Goal: Information Seeking & Learning: Check status

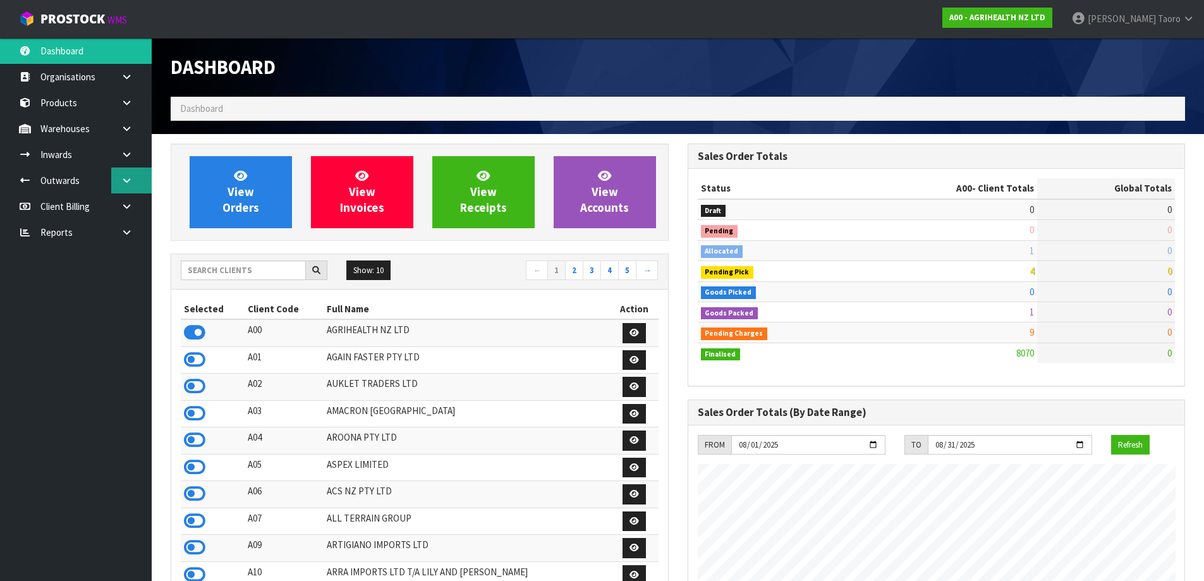
scroll to position [957, 516]
click at [251, 271] on input "text" at bounding box center [243, 270] width 125 height 20
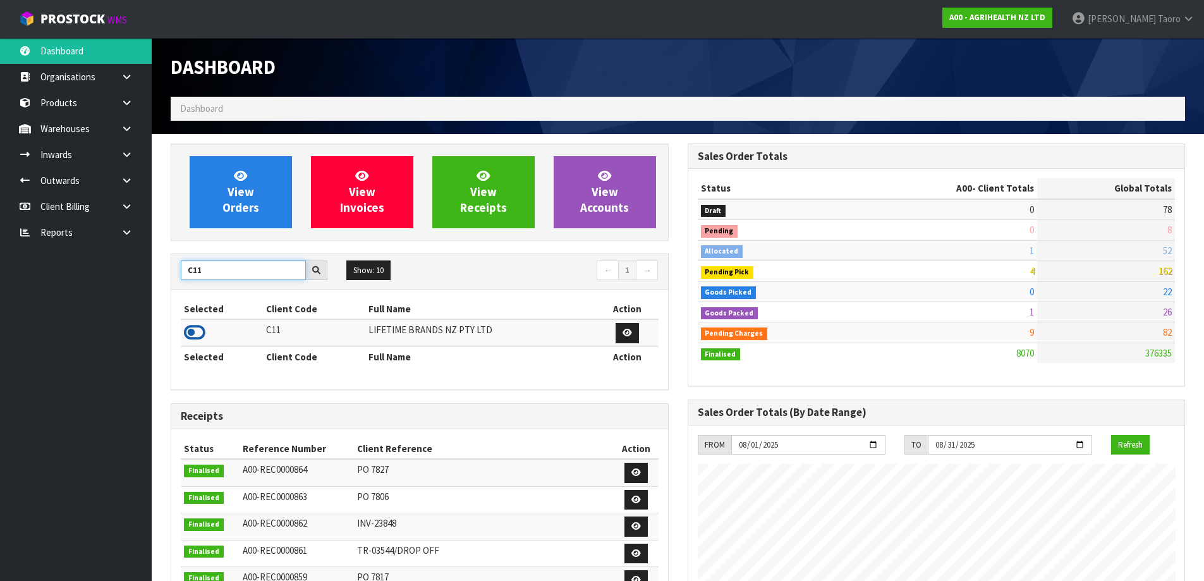
type input "C11"
click at [196, 330] on icon at bounding box center [194, 332] width 21 height 19
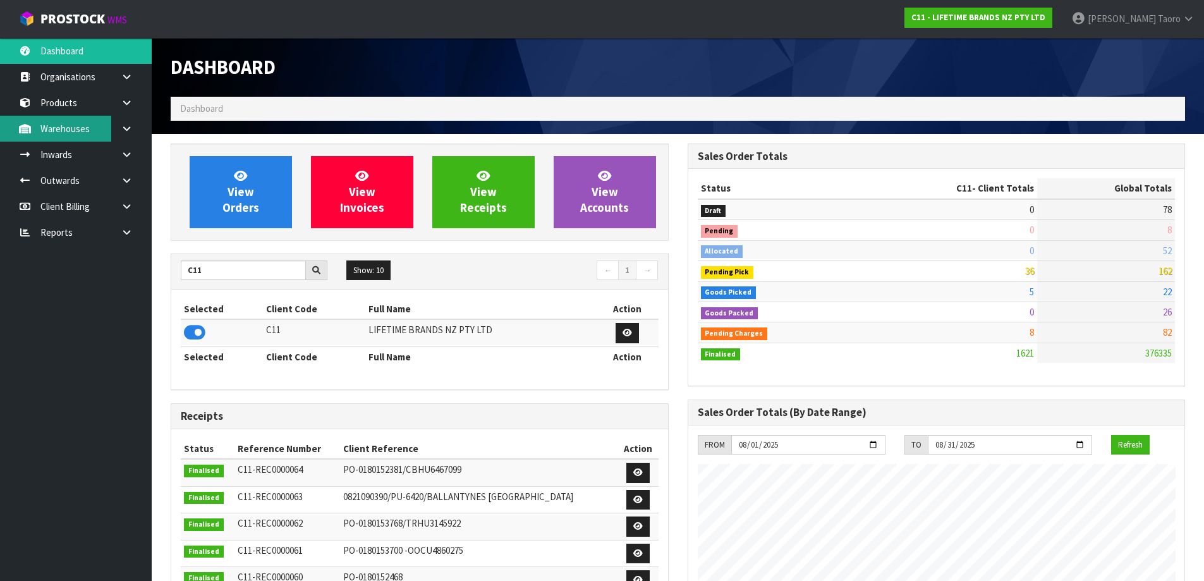
click at [87, 131] on link "Warehouses" at bounding box center [76, 129] width 152 height 26
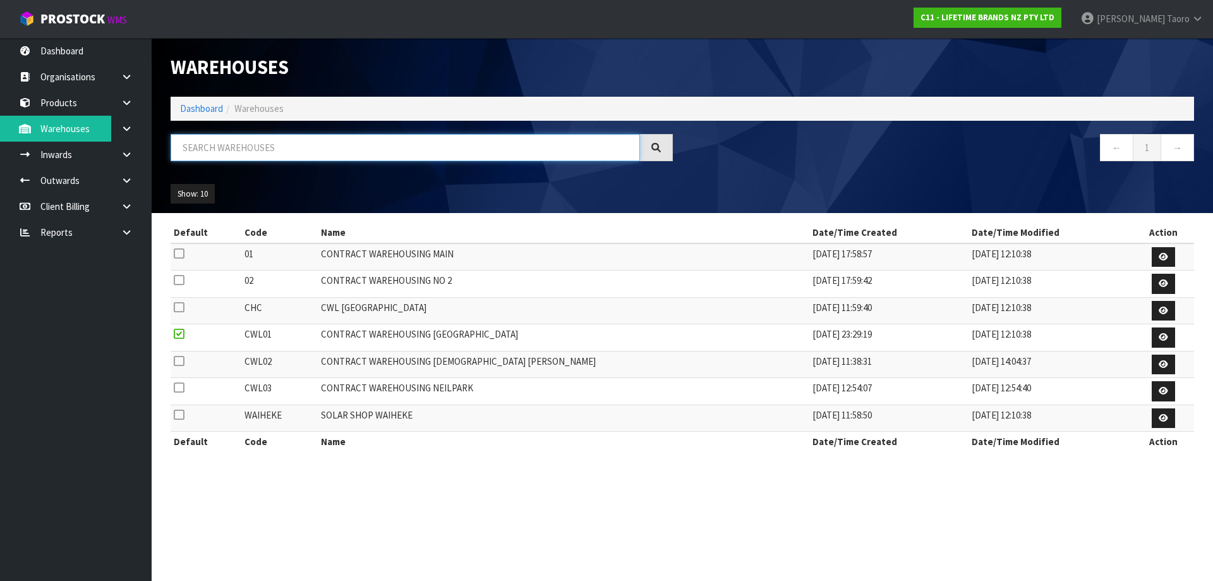
click at [248, 147] on input "text" at bounding box center [405, 147] width 469 height 27
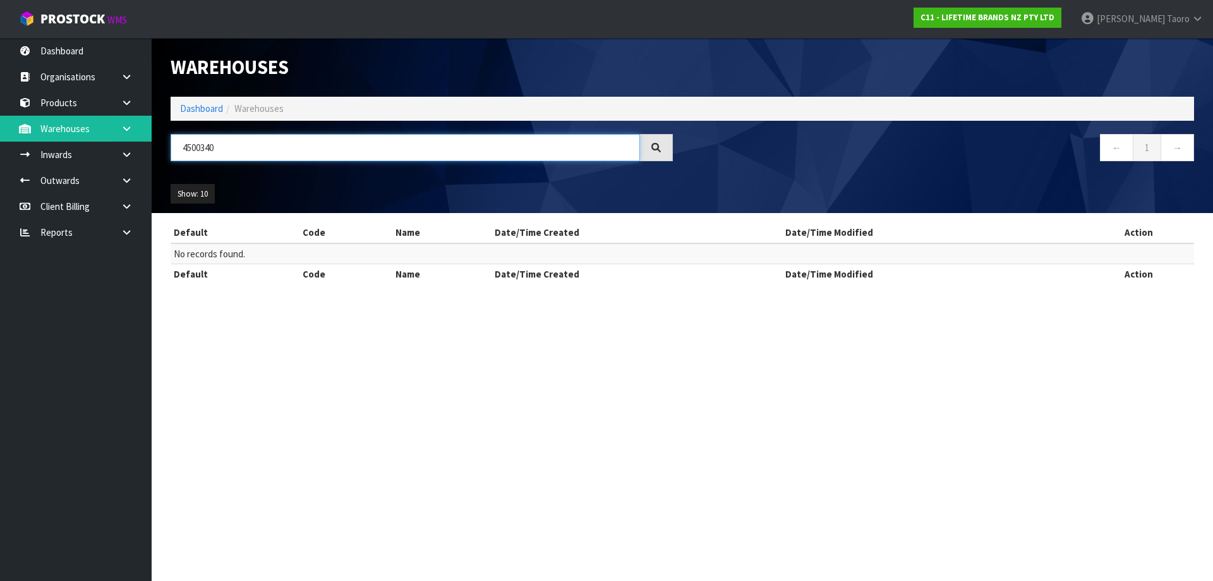
type input "4500340"
click at [130, 126] on icon at bounding box center [127, 128] width 12 height 9
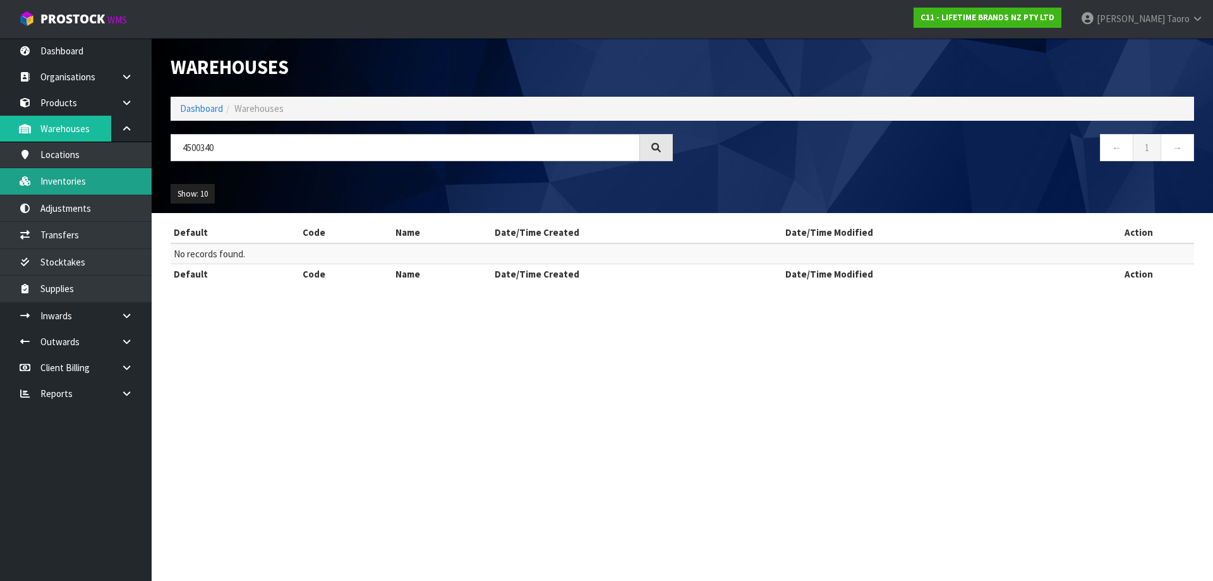
click at [64, 191] on link "Inventories" at bounding box center [76, 181] width 152 height 26
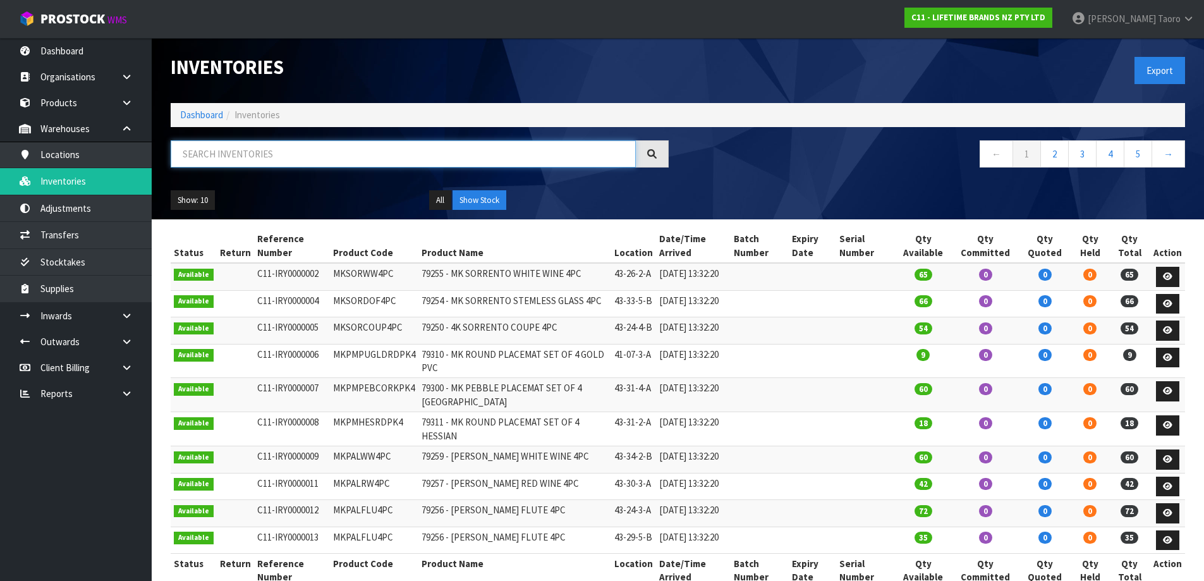
click at [236, 159] on input "text" at bounding box center [403, 153] width 465 height 27
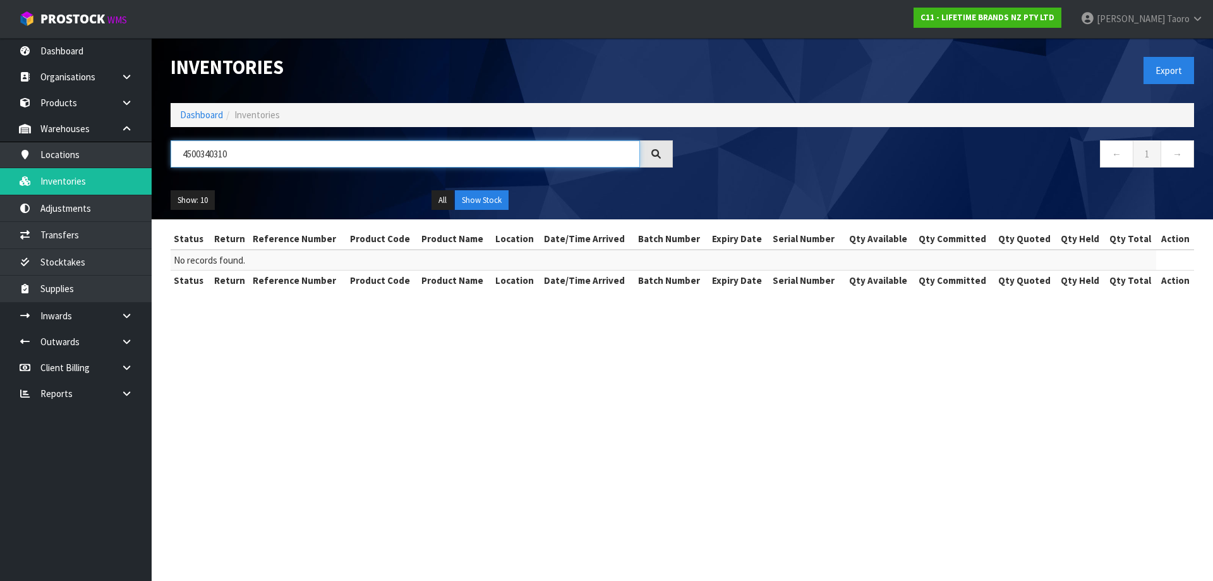
click at [270, 156] on input "4500340310" at bounding box center [405, 153] width 469 height 27
type input "4"
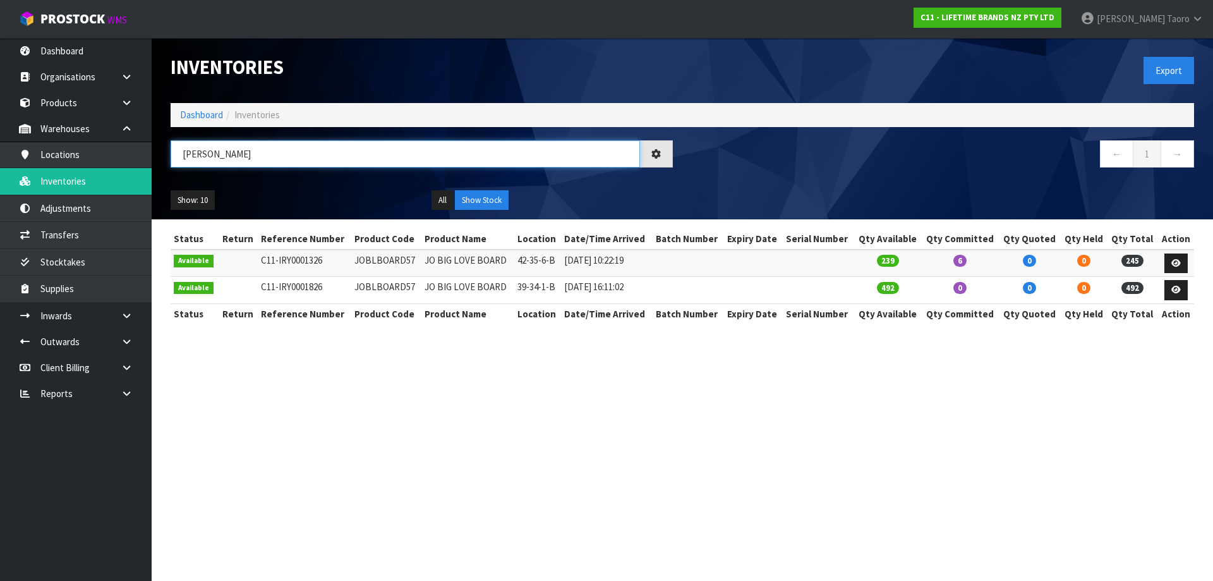
type input "J"
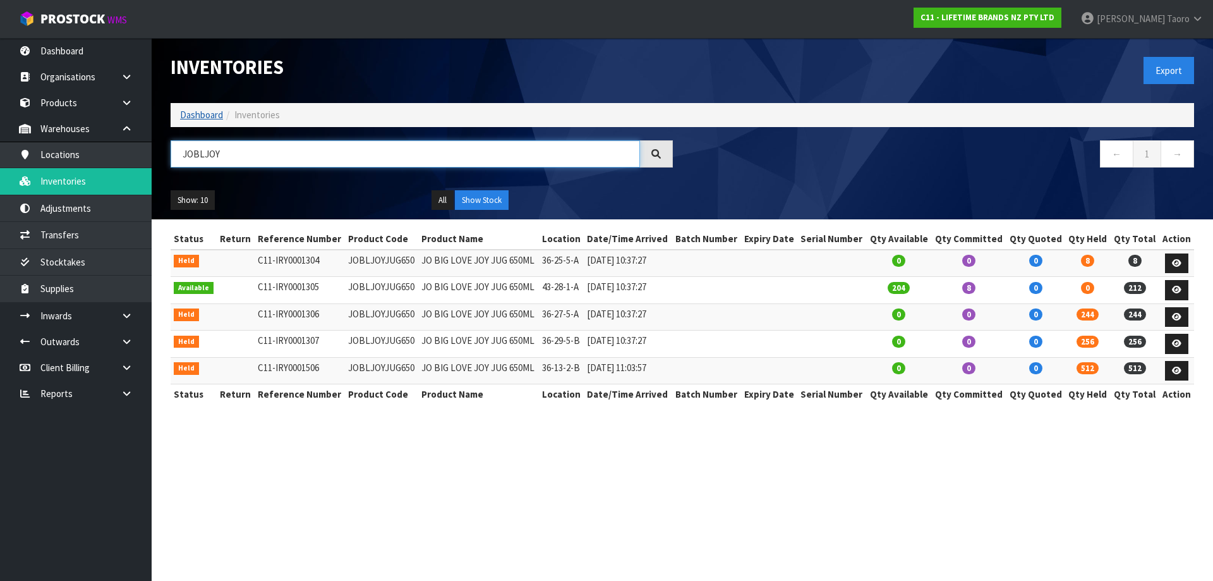
type input "JOBLJOY"
click at [198, 116] on link "Dashboard" at bounding box center [201, 115] width 43 height 12
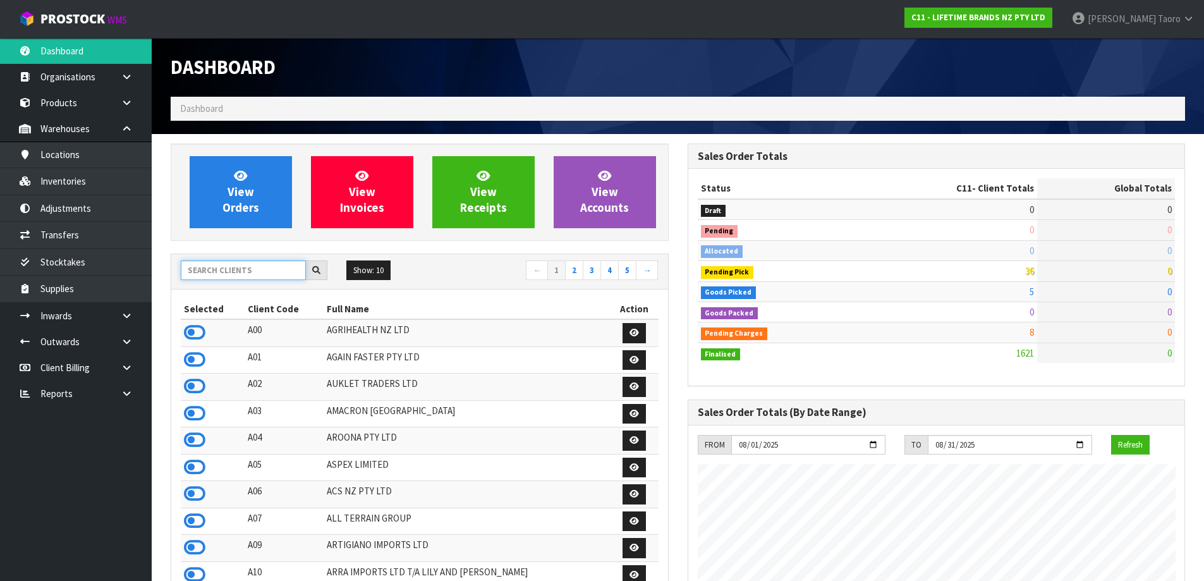
click at [232, 264] on input "text" at bounding box center [243, 270] width 125 height 20
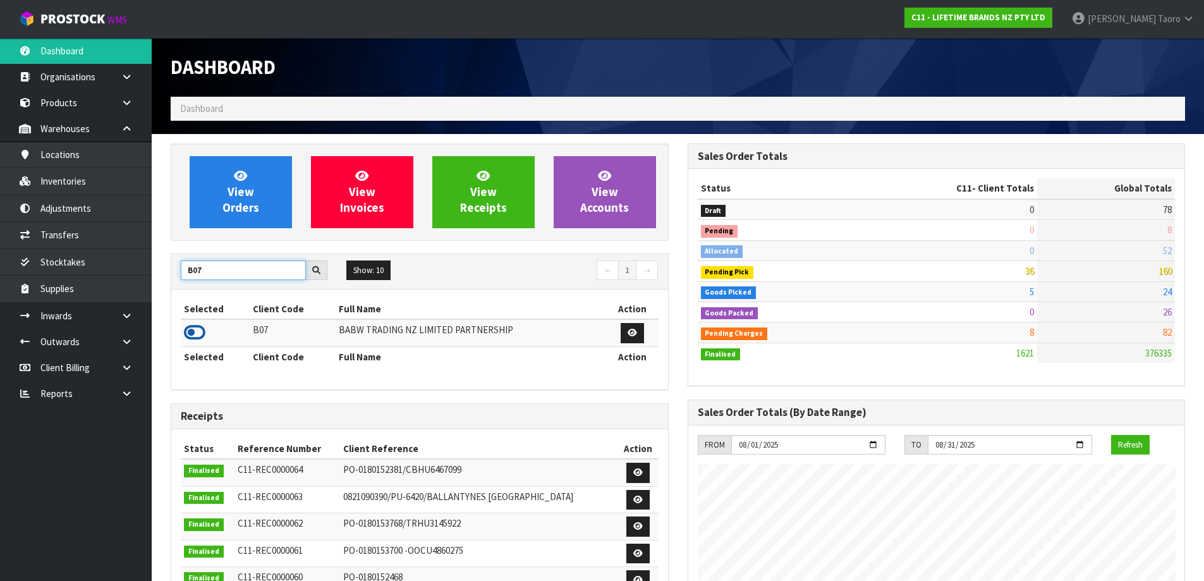
type input "B07"
click at [196, 331] on icon at bounding box center [194, 332] width 21 height 19
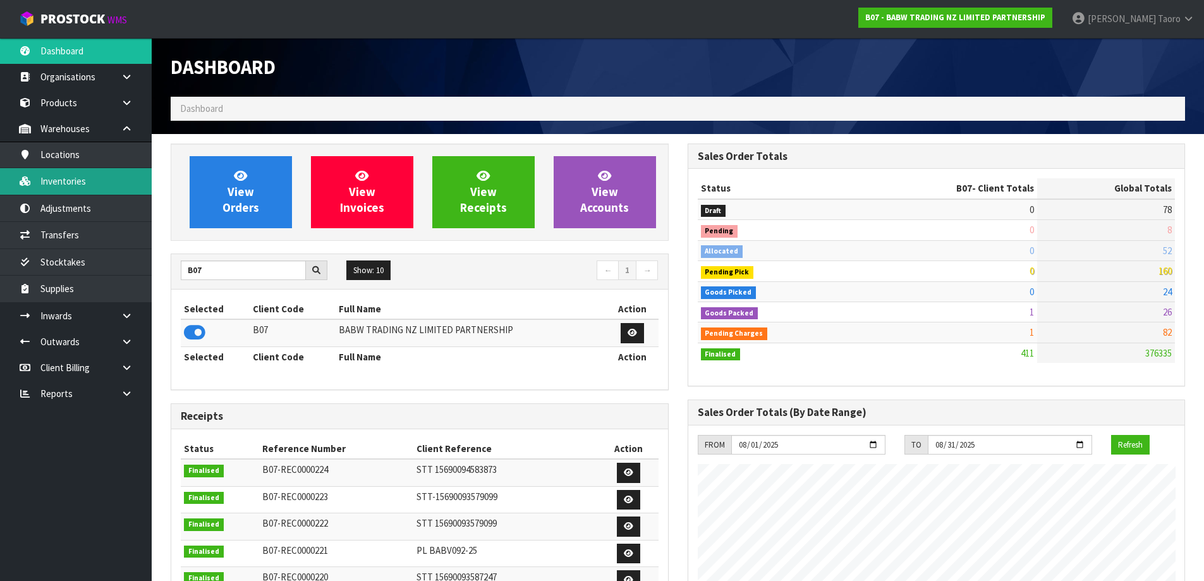
click at [104, 182] on link "Inventories" at bounding box center [76, 181] width 152 height 26
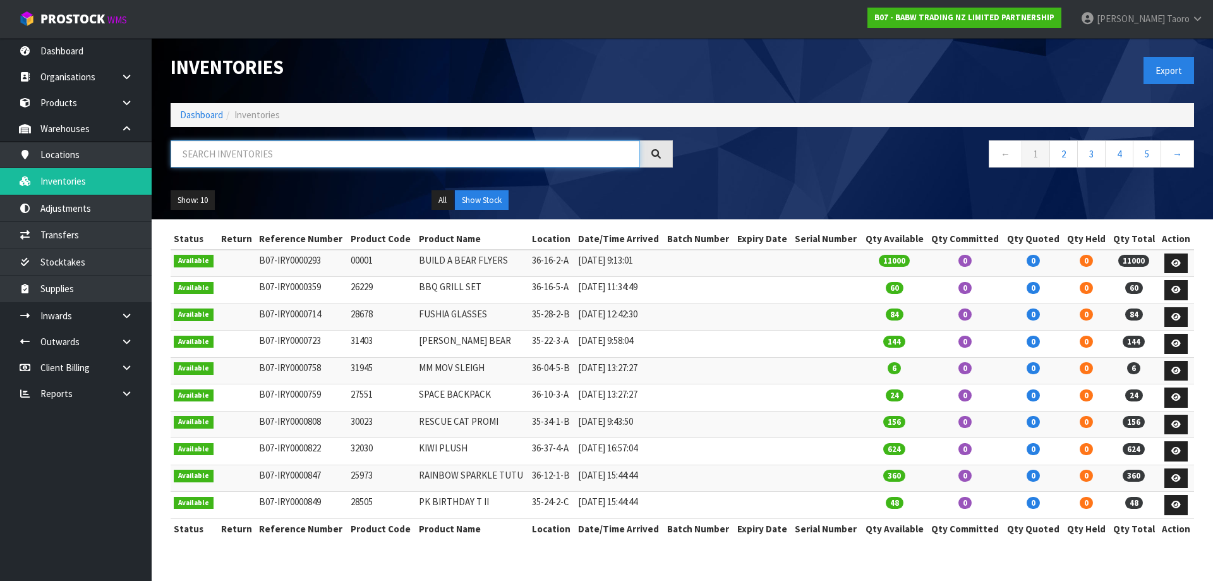
click at [222, 157] on input "text" at bounding box center [405, 153] width 469 height 27
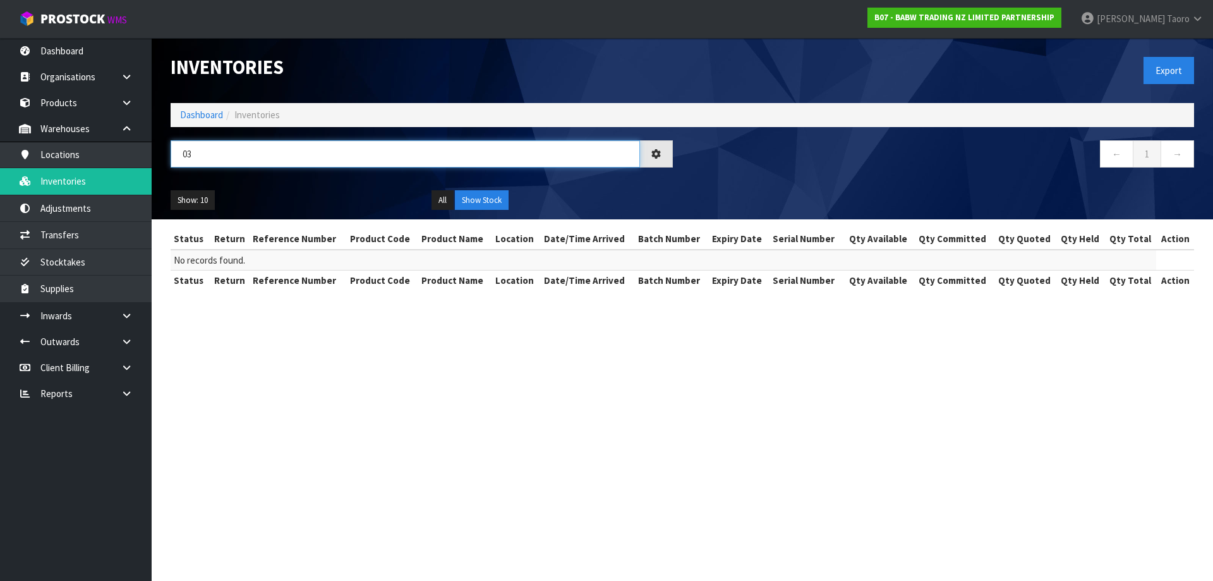
type input "0"
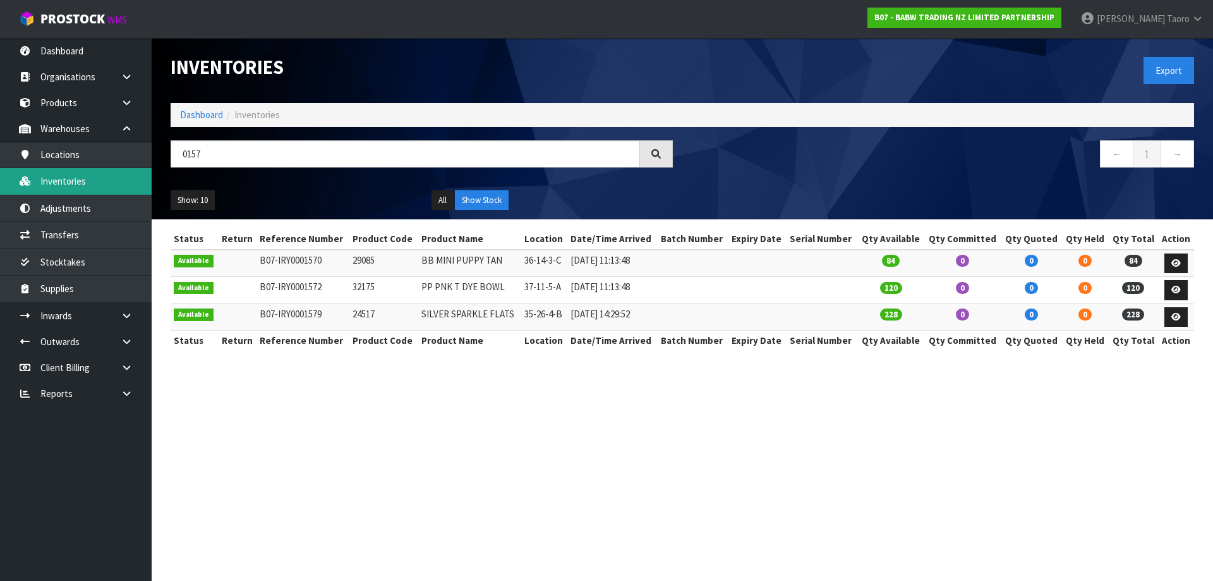
click at [106, 187] on link "Inventories" at bounding box center [76, 181] width 152 height 26
click at [243, 145] on input "0157" at bounding box center [405, 153] width 469 height 27
type input "0"
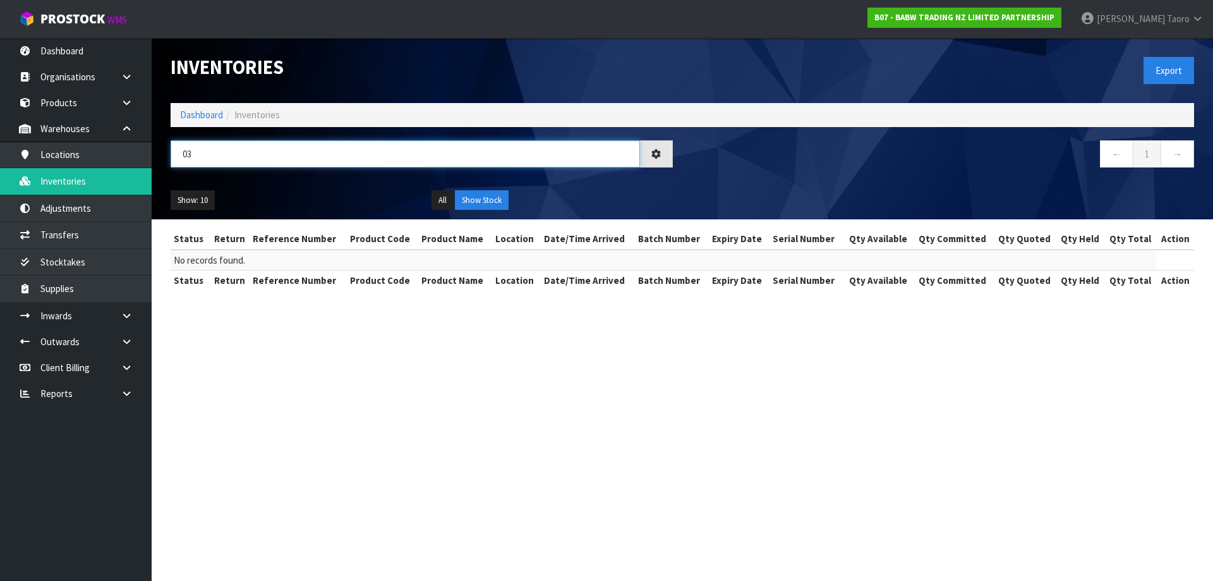
type input "0"
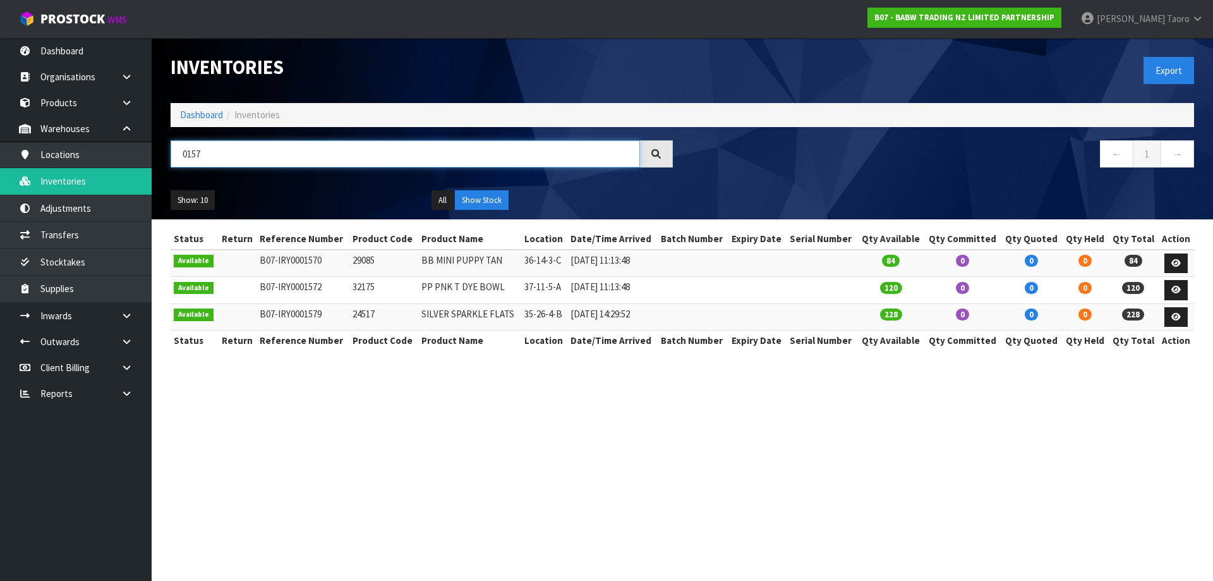
click at [229, 158] on input "0157" at bounding box center [405, 153] width 469 height 27
type input "0"
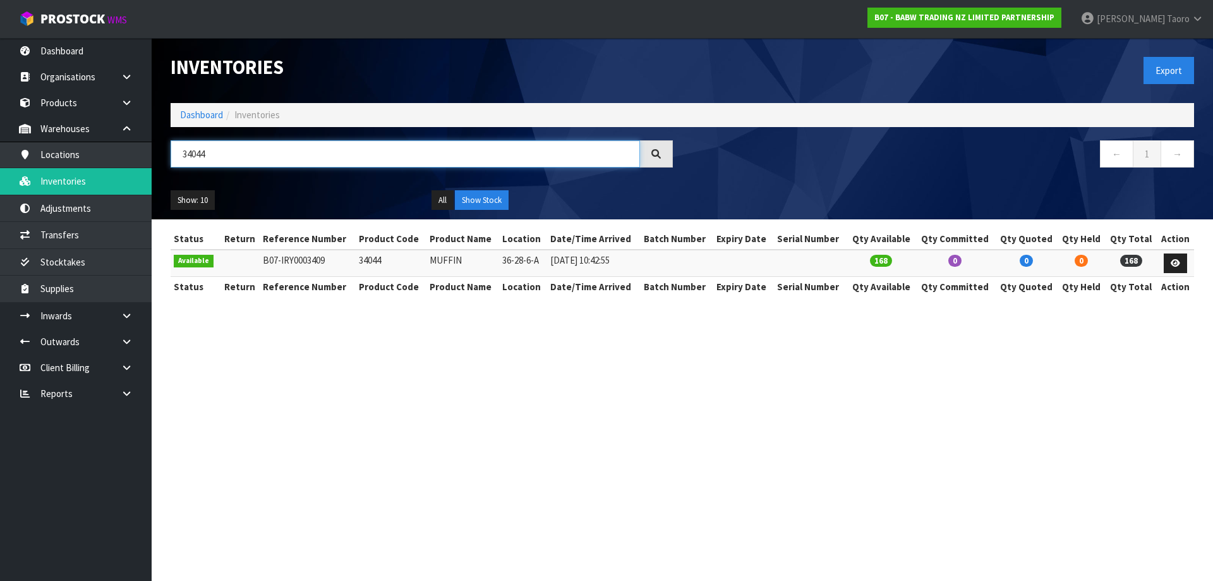
click at [241, 159] on input "34044" at bounding box center [405, 153] width 469 height 27
type input "3"
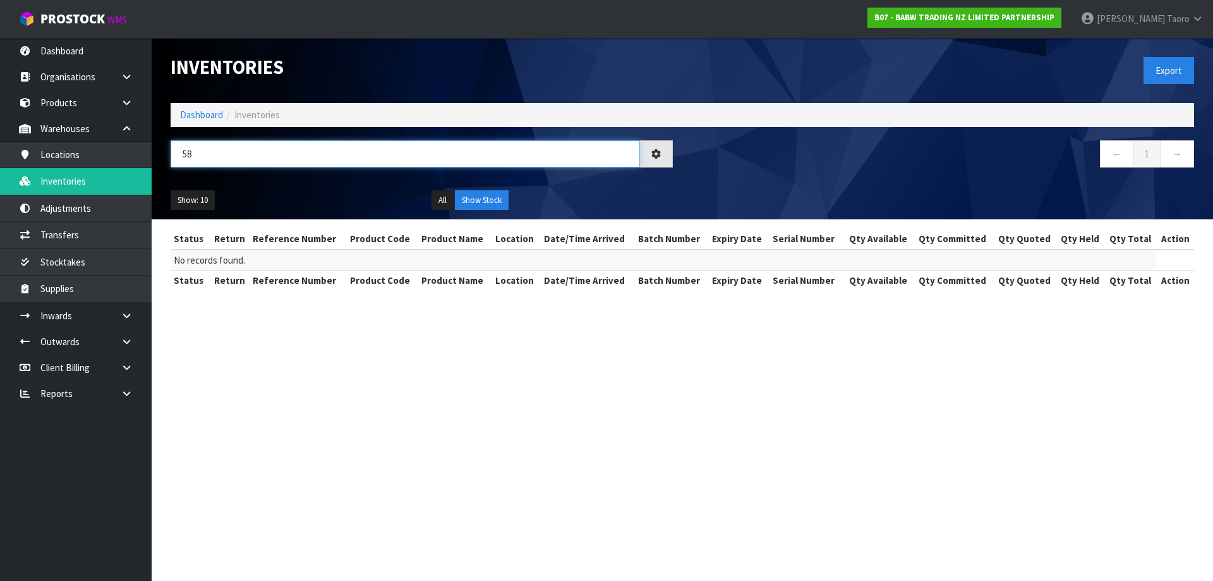
type input "5"
type input "50924"
click at [186, 112] on link "Dashboard" at bounding box center [201, 115] width 43 height 12
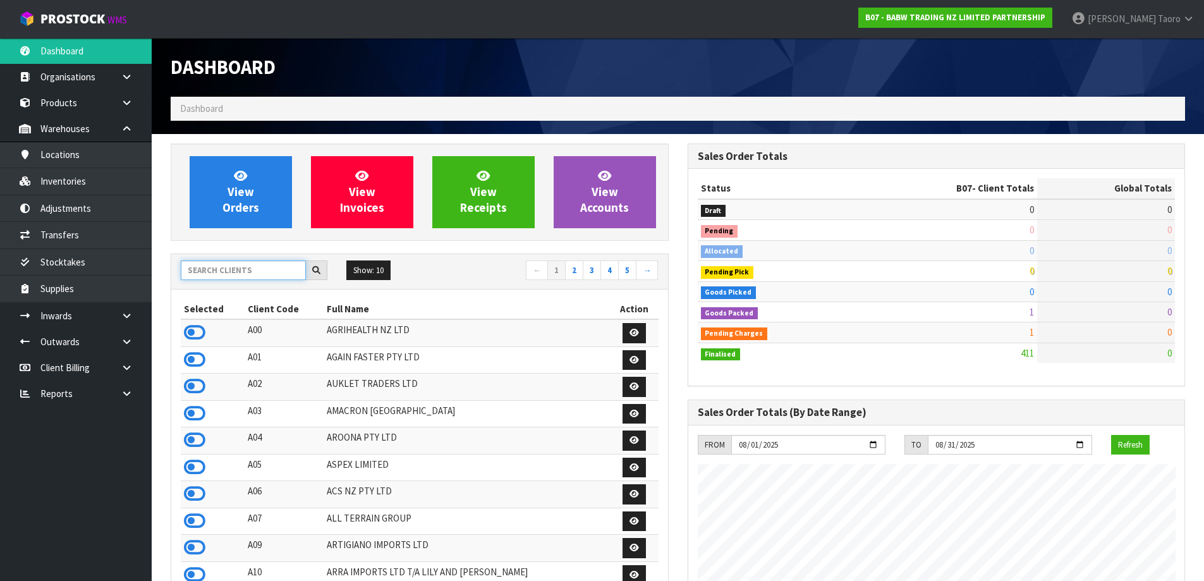
click at [238, 270] on input "text" at bounding box center [243, 270] width 125 height 20
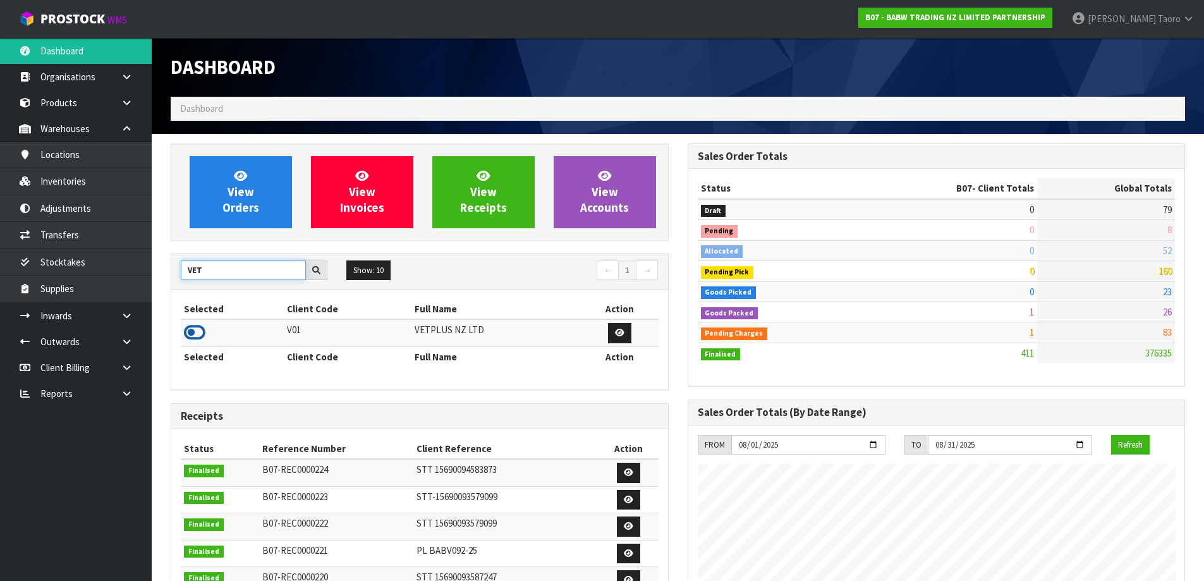
type input "VET"
click at [191, 331] on icon at bounding box center [194, 332] width 21 height 19
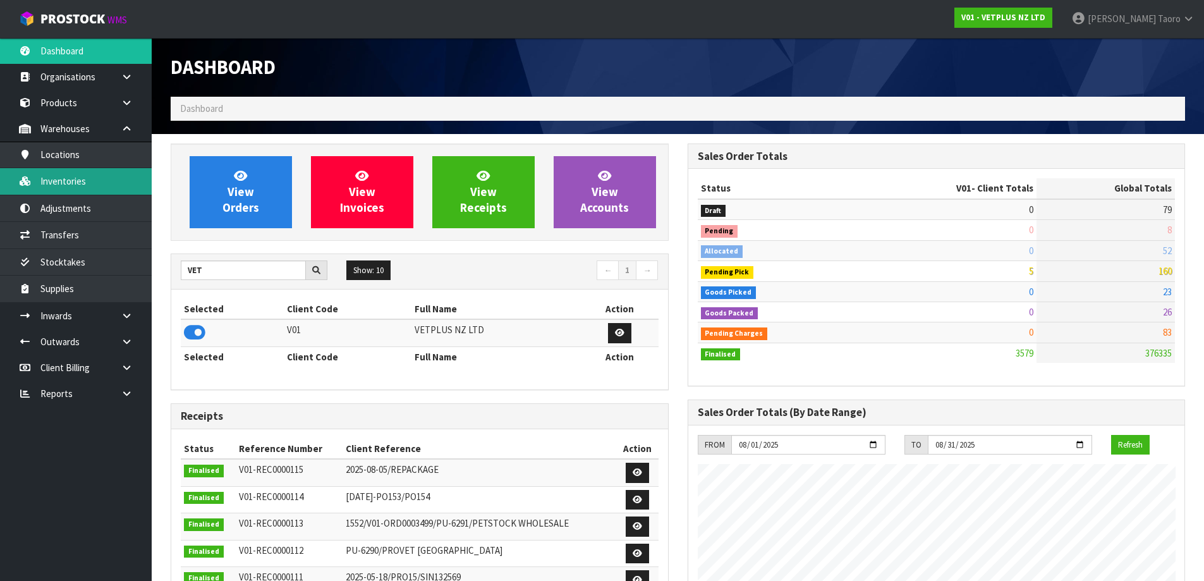
click at [83, 185] on link "Inventories" at bounding box center [76, 181] width 152 height 26
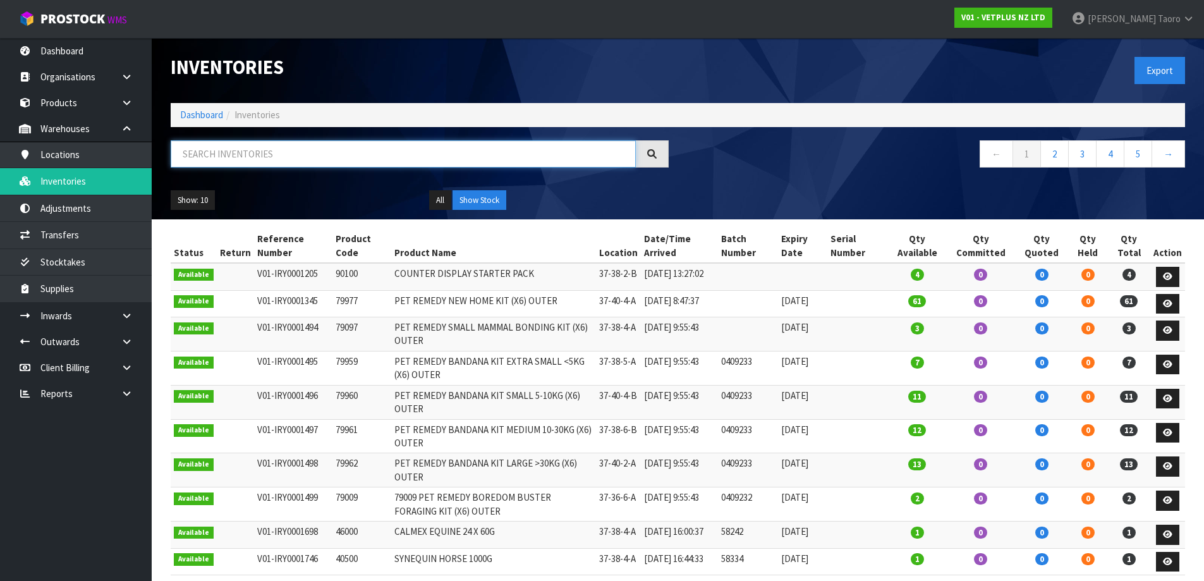
click at [252, 159] on input "text" at bounding box center [403, 153] width 465 height 27
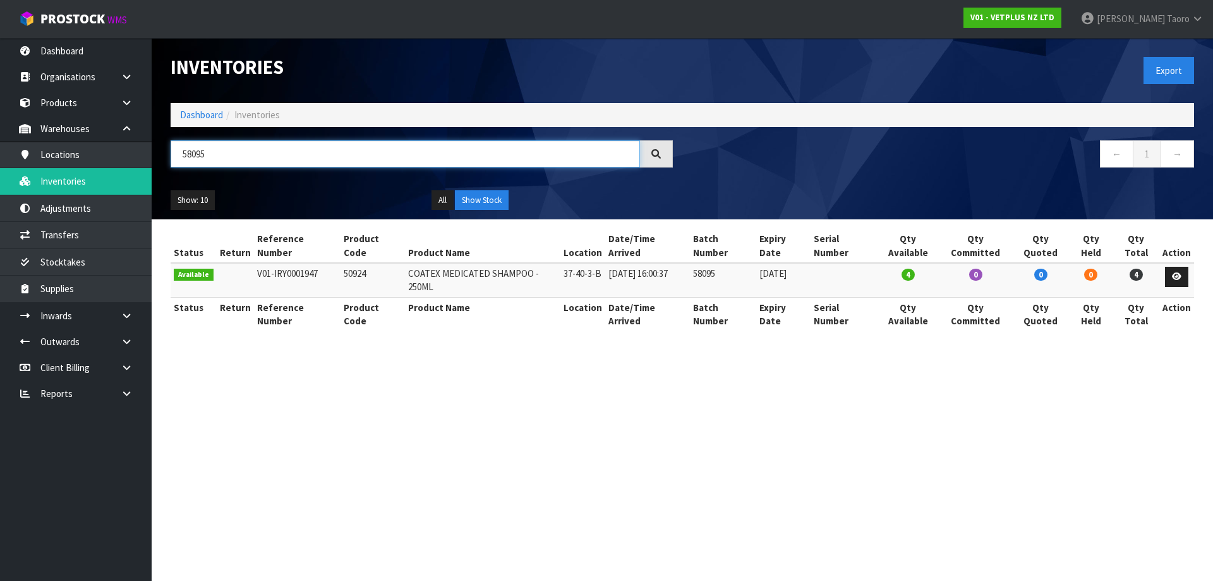
click at [335, 157] on input "58095" at bounding box center [405, 153] width 469 height 27
type input "5"
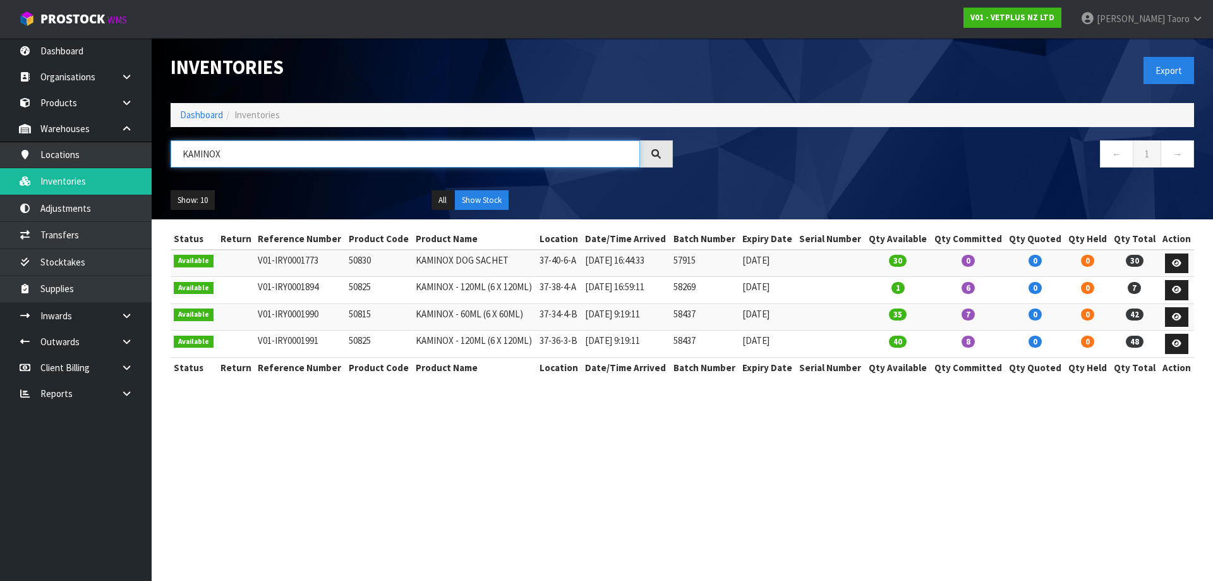
click at [377, 150] on input "KAMINOX" at bounding box center [405, 153] width 469 height 27
type input "K"
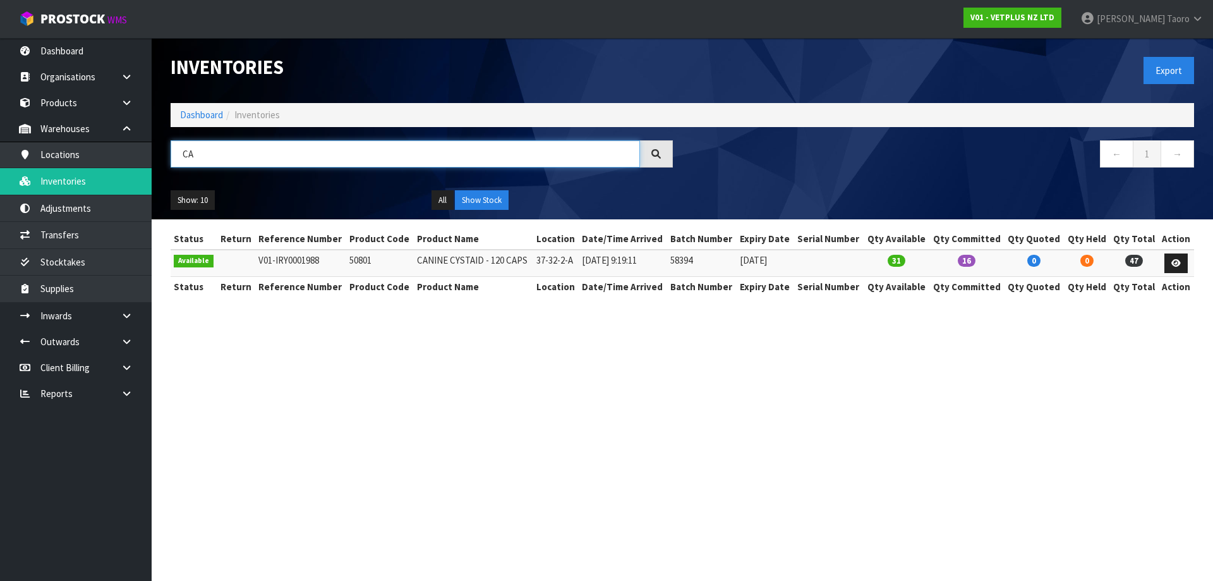
type input "C"
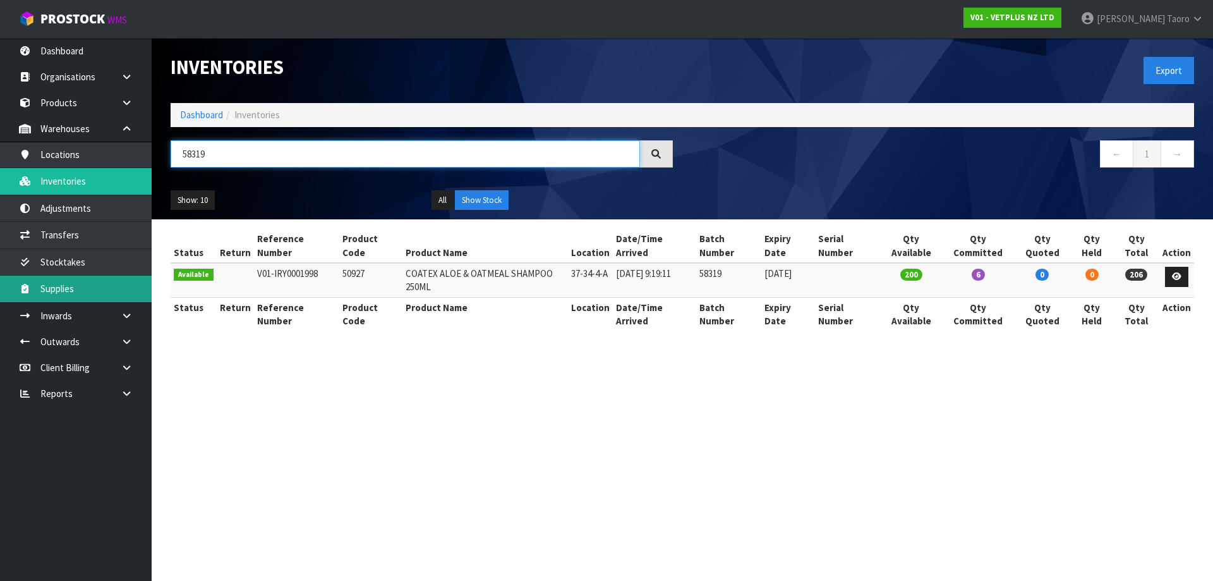
type input "58319"
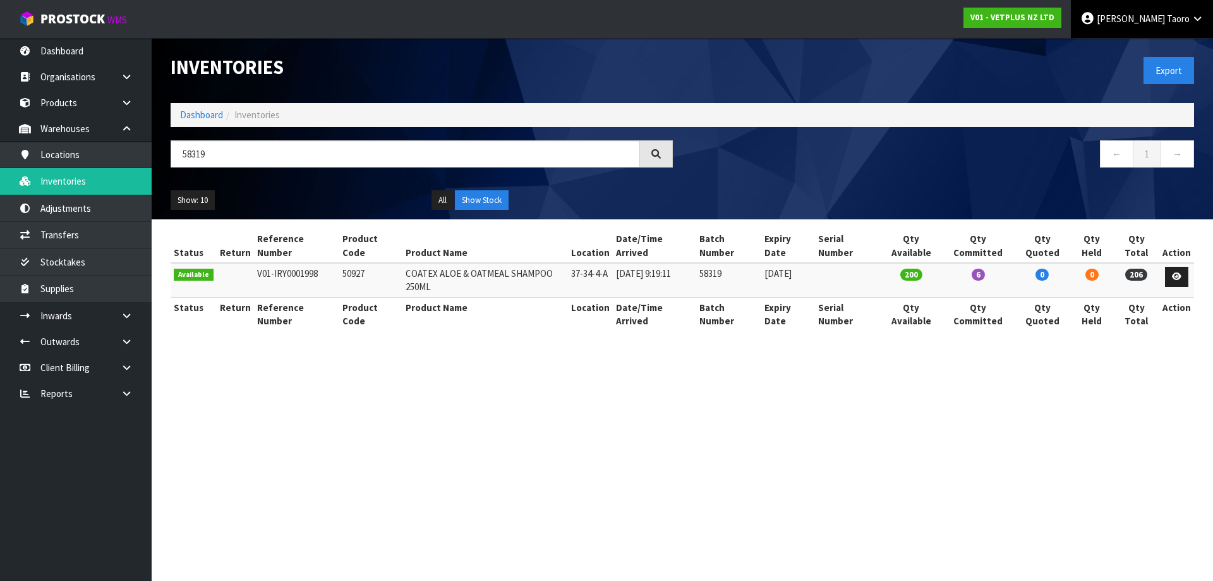
click at [1157, 18] on span "Harriet" at bounding box center [1131, 19] width 68 height 12
click at [1142, 51] on link "Logout" at bounding box center [1163, 50] width 100 height 17
